Goal: Task Accomplishment & Management: Manage account settings

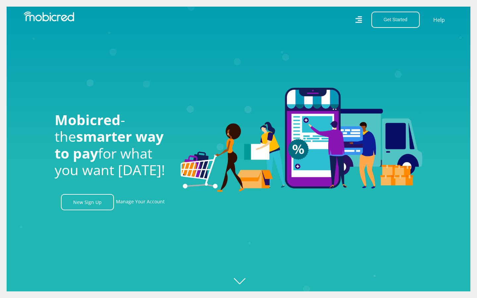
scroll to position [0, 1511]
click at [145, 203] on link "Manage Your Account" at bounding box center [140, 202] width 49 height 16
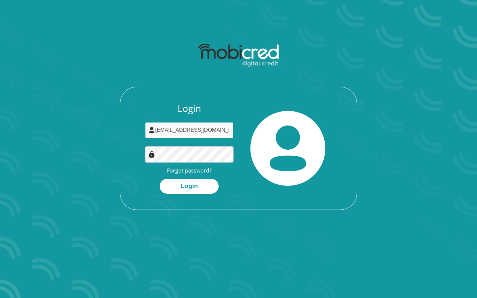
type input "pearlneo.m@gmail.com"
click at [189, 186] on button "Login" at bounding box center [189, 186] width 59 height 15
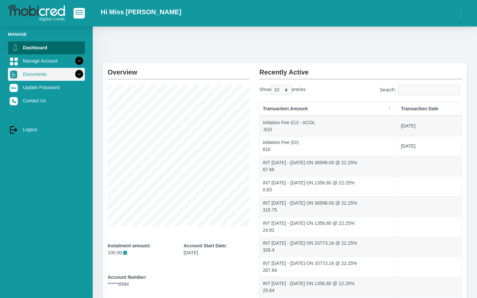
click at [33, 78] on link "Documents" at bounding box center [46, 74] width 77 height 13
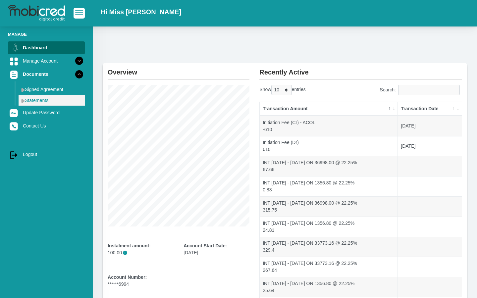
click at [40, 100] on link "Statements" at bounding box center [52, 100] width 66 height 11
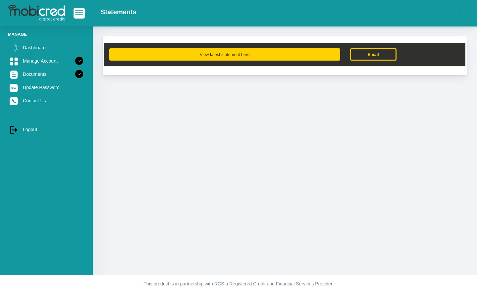
click at [273, 57] on button "View latest statement here" at bounding box center [224, 54] width 231 height 12
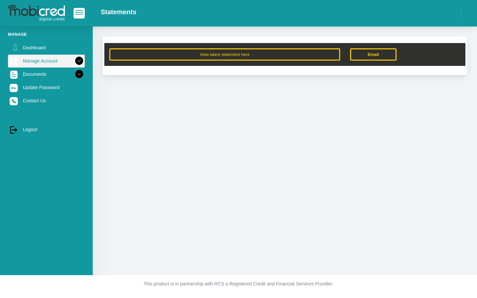
click at [39, 60] on link "Manage Account" at bounding box center [46, 61] width 77 height 13
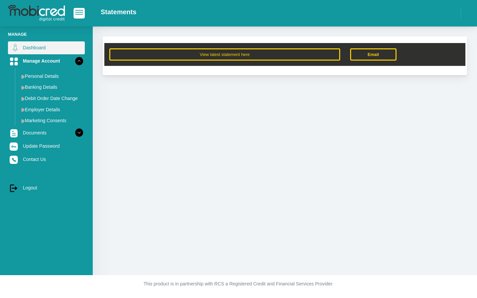
click at [43, 47] on link "Dashboard" at bounding box center [46, 47] width 77 height 13
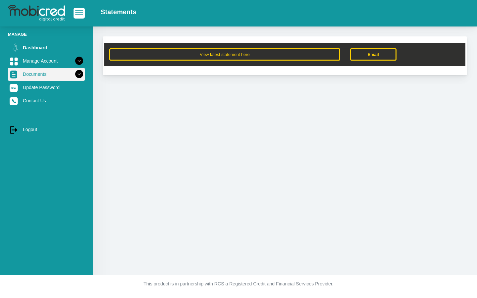
click at [45, 79] on link "Documents" at bounding box center [46, 74] width 77 height 13
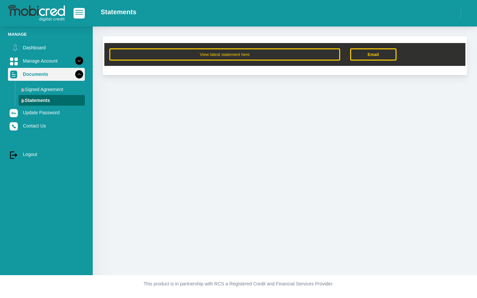
click at [43, 75] on link "Documents" at bounding box center [46, 74] width 77 height 13
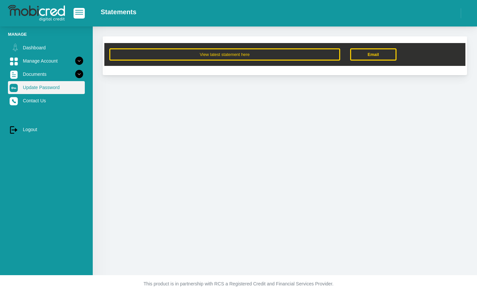
click at [44, 88] on link "Update Password" at bounding box center [46, 87] width 77 height 13
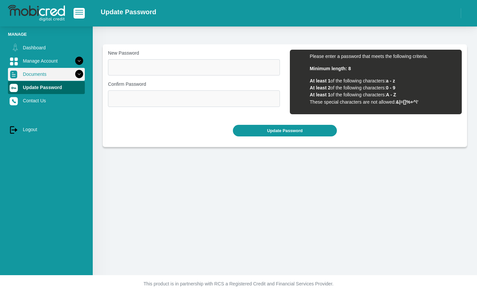
click at [40, 71] on link "Documents" at bounding box center [46, 74] width 77 height 13
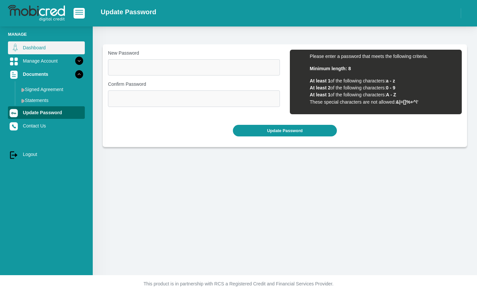
click at [40, 48] on link "Dashboard" at bounding box center [46, 47] width 77 height 13
